Goal: Obtain resource: Download file/media

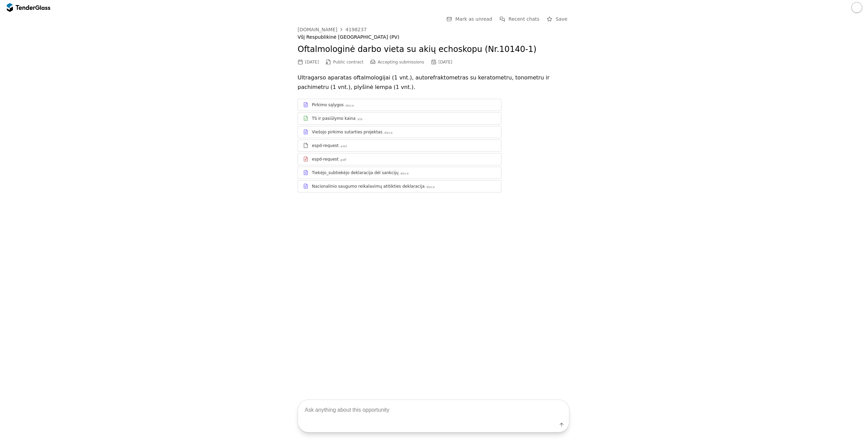
click at [378, 122] on div "TS ir pasiūlymo kaina .xls" at bounding box center [399, 118] width 203 height 8
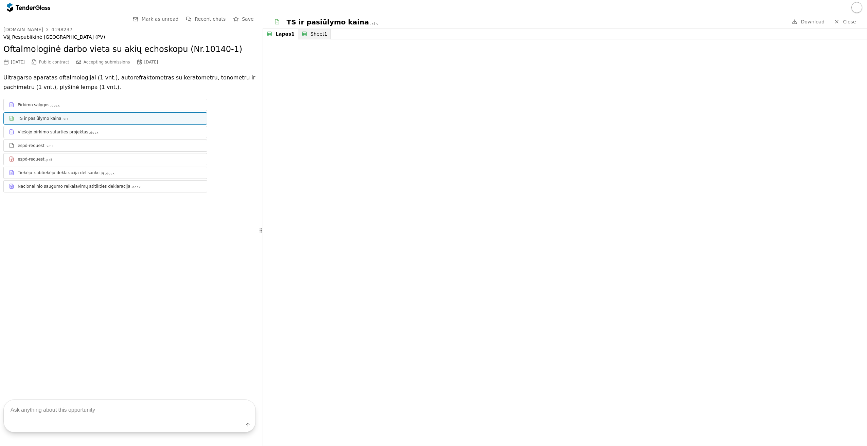
click at [95, 103] on div "Pirkimo sąlygos .docx" at bounding box center [110, 104] width 184 height 5
click at [81, 118] on div "TS ir pasiūlymo kaina .xls" at bounding box center [110, 118] width 184 height 5
click at [309, 36] on div "Sheet1" at bounding box center [317, 34] width 19 height 6
click at [276, 36] on div "Lapas1" at bounding box center [283, 34] width 17 height 6
